Goal: Information Seeking & Learning: Learn about a topic

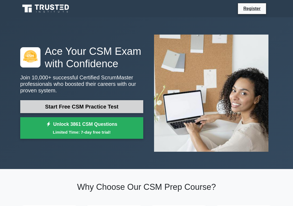
click at [71, 110] on link "Start Free CSM Practice Test" at bounding box center [81, 106] width 123 height 13
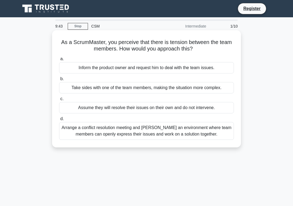
click at [122, 135] on div "Arrange a conflict resolution meeting and [PERSON_NAME] an environment where te…" at bounding box center [146, 131] width 175 height 18
click at [59, 120] on input "d. Arrange a conflict resolution meeting and [PERSON_NAME] an environment where…" at bounding box center [59, 119] width 0 height 4
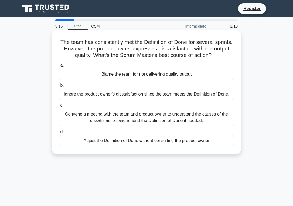
click at [148, 117] on div "Convene a meeting with the team and product owner to understand the causes of t…" at bounding box center [146, 117] width 175 height 18
click at [59, 107] on input "c. Convene a meeting with the team and product owner to understand the causes o…" at bounding box center [59, 105] width 0 height 4
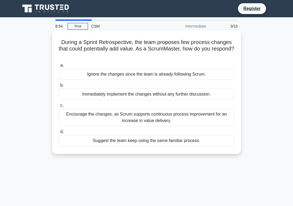
click at [150, 122] on div "Encourage the changes, as Scrum supports continuous process improvement for an …" at bounding box center [146, 117] width 175 height 18
click at [59, 107] on input "c. Encourage the changes, as Scrum supports continuous process improvement for …" at bounding box center [59, 105] width 0 height 4
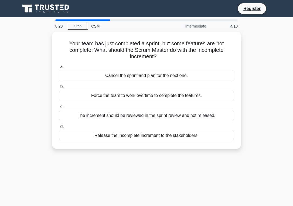
click at [252, 140] on div "Your team has just completed a sprint, but some features are not complete. What…" at bounding box center [146, 93] width 259 height 123
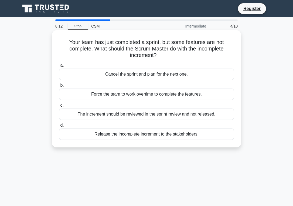
click at [143, 115] on div "The increment should be reviewed in the sprint review and not released." at bounding box center [146, 113] width 175 height 11
click at [59, 107] on input "c. The increment should be reviewed in the sprint review and not released." at bounding box center [59, 105] width 0 height 4
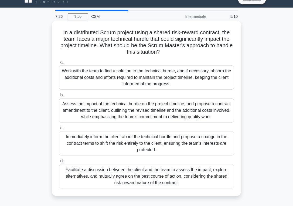
scroll to position [11, 0]
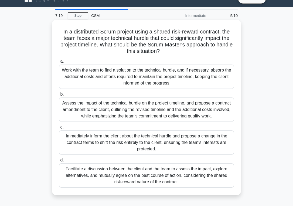
click at [131, 184] on div "Facilitate a discussion between the client and the team to assess the impact, e…" at bounding box center [146, 175] width 175 height 24
click at [59, 162] on input "d. Facilitate a discussion between the client and the team to assess the impact…" at bounding box center [59, 160] width 0 height 4
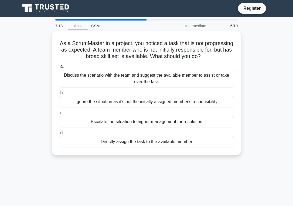
scroll to position [0, 0]
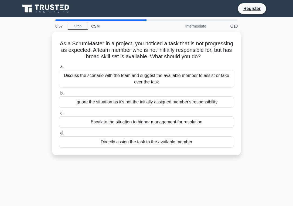
click at [257, 142] on div "As a ScrumMaster in a project, you noticed a task that is not progressing as ex…" at bounding box center [146, 97] width 259 height 130
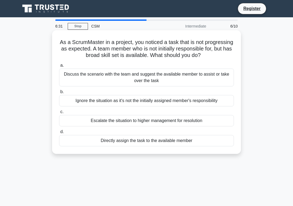
click at [147, 82] on div "Discuss the scenario with the team and suggest the available member to assist o…" at bounding box center [146, 77] width 175 height 18
click at [59, 67] on input "a. Discuss the scenario with the team and suggest the available member to assis…" at bounding box center [59, 66] width 0 height 4
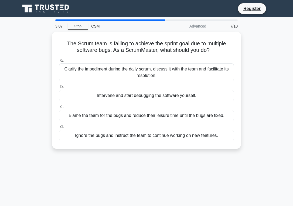
click at [260, 192] on div "3:07 Stop CSM Advanced 7/10 The Scrum team is failing to achieve the sprint goa…" at bounding box center [146, 154] width 259 height 270
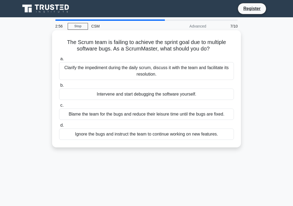
click at [144, 72] on div "Clarify the impediment during the daily scrum, discuss it with the team and fac…" at bounding box center [146, 71] width 175 height 18
click at [59, 61] on input "a. Clarify the impediment during the daily scrum, discuss it with the team and …" at bounding box center [59, 59] width 0 height 4
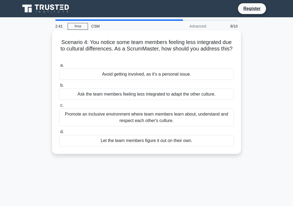
click at [147, 117] on div "Promote an inclusive environment where team members learn about, understand and…" at bounding box center [146, 117] width 175 height 18
click at [59, 107] on input "c. Promote an inclusive environment where team members learn about, understand …" at bounding box center [59, 105] width 0 height 4
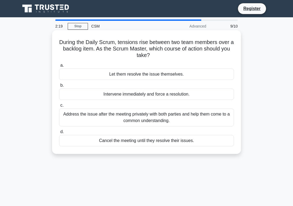
click at [144, 118] on div "Address the issue after the meeting privately with both parties and help them c…" at bounding box center [146, 117] width 175 height 18
click at [59, 107] on input "c. Address the issue after the meeting privately with both parties and help the…" at bounding box center [59, 105] width 0 height 4
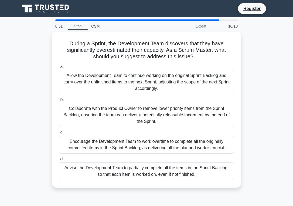
click at [144, 191] on div "During a Sprint, the Development Team discovers that they have significantly ov…" at bounding box center [146, 113] width 259 height 162
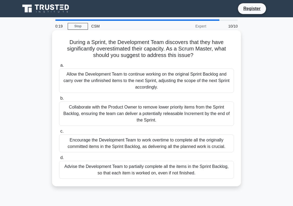
click at [172, 115] on div "Collaborate with the Product Owner to remove lower priority items from the Spri…" at bounding box center [146, 113] width 175 height 24
click at [59, 100] on input "b. Collaborate with the Product Owner to remove lower priority items from the S…" at bounding box center [59, 98] width 0 height 4
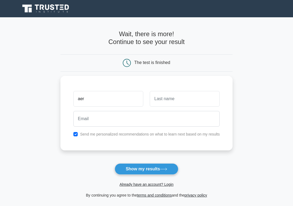
type input "aer"
